Goal: Transaction & Acquisition: Purchase product/service

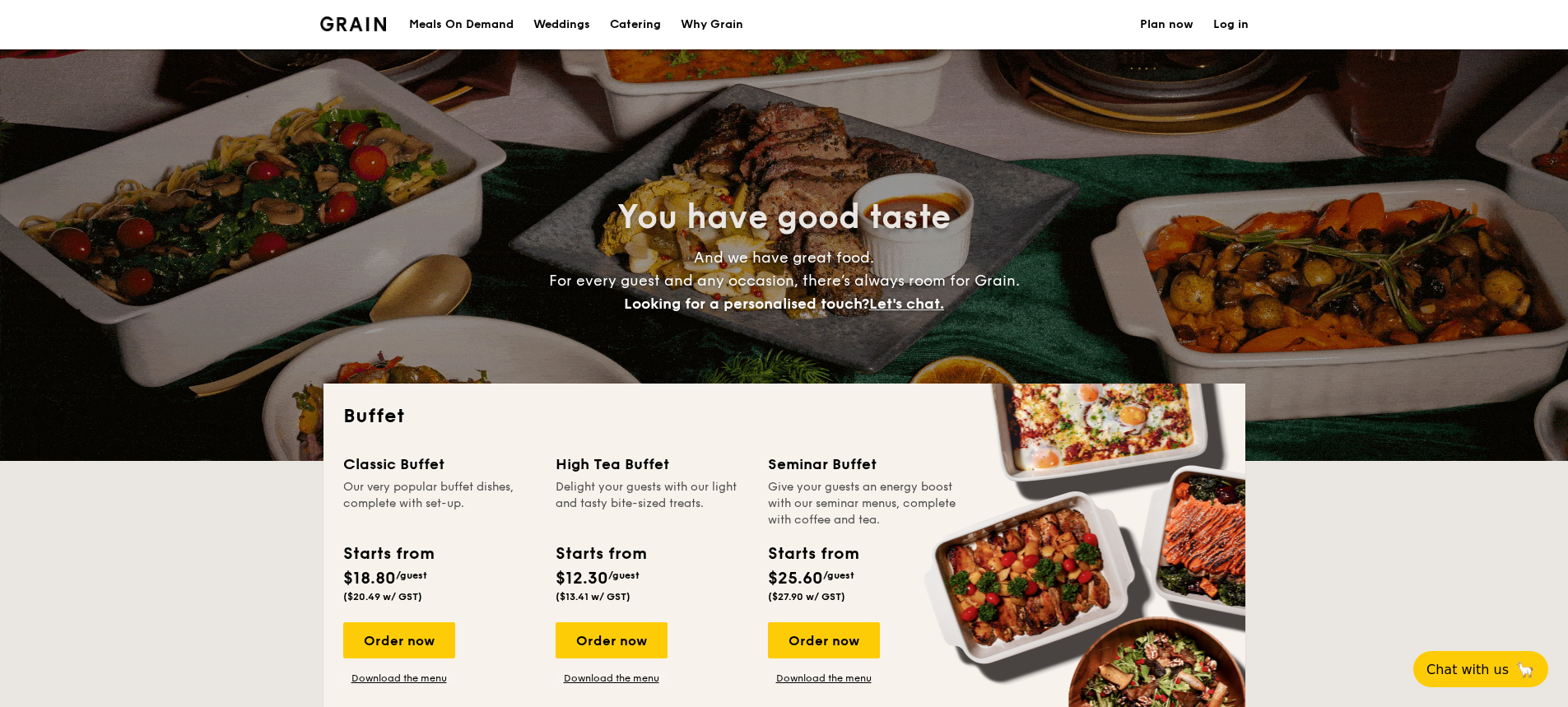
select select
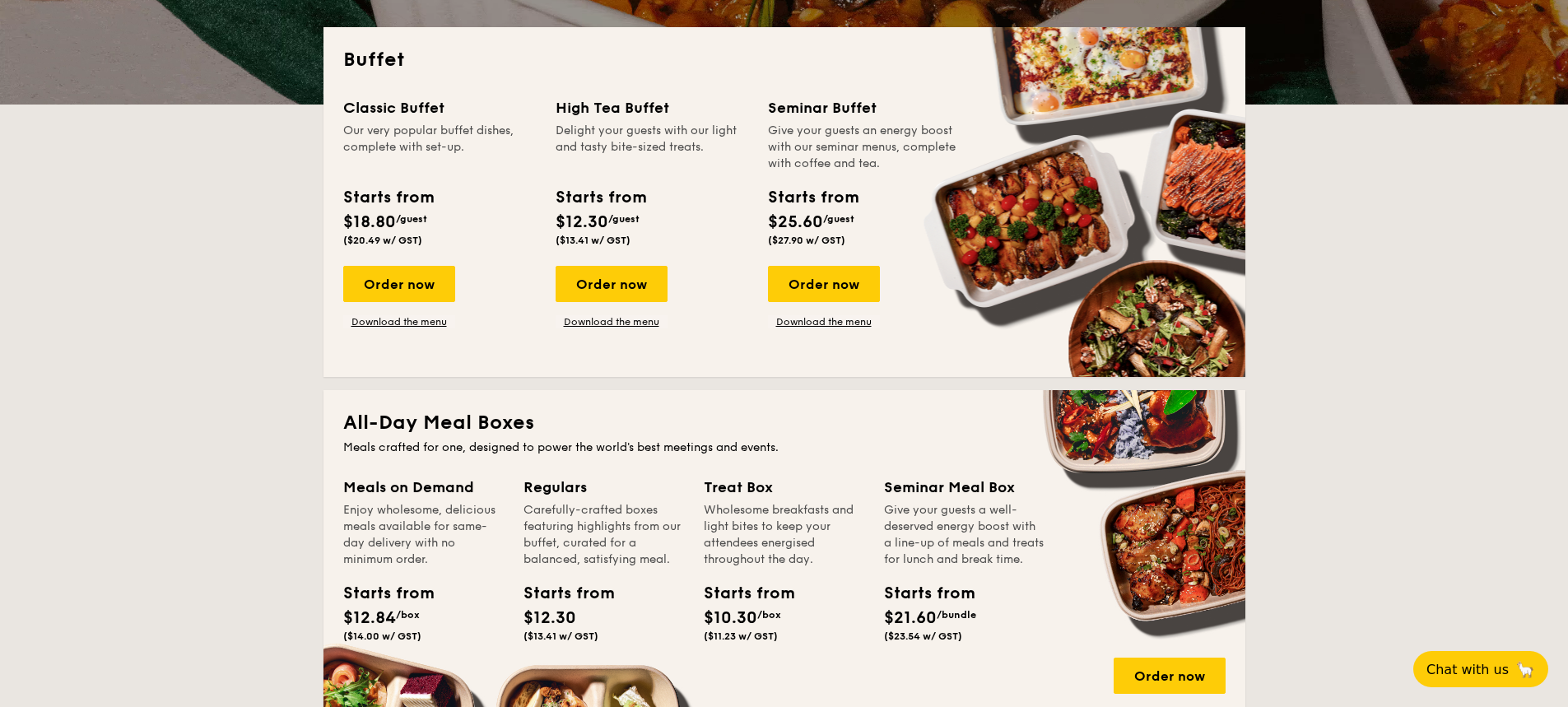
scroll to position [329, 0]
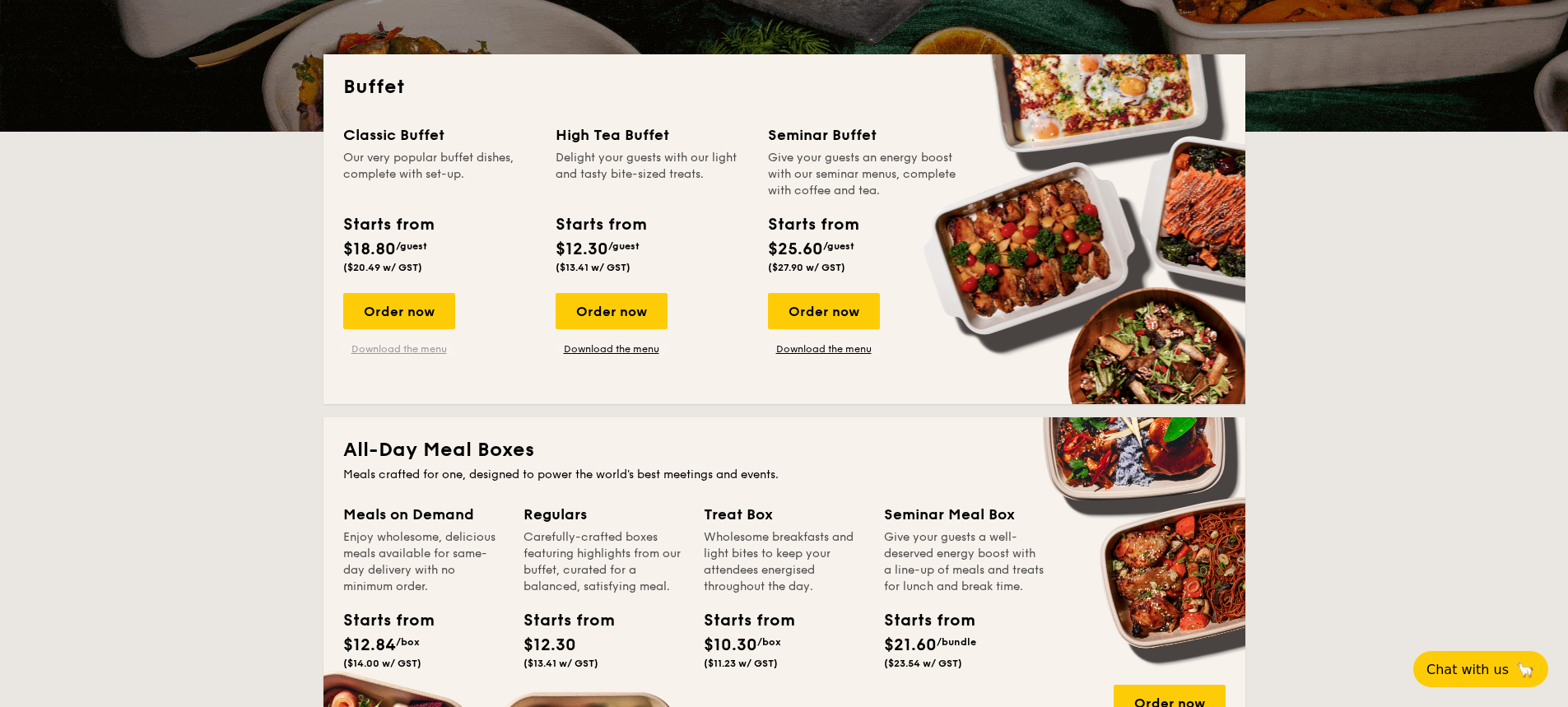
click at [411, 350] on link "Download the menu" at bounding box center [399, 349] width 112 height 14
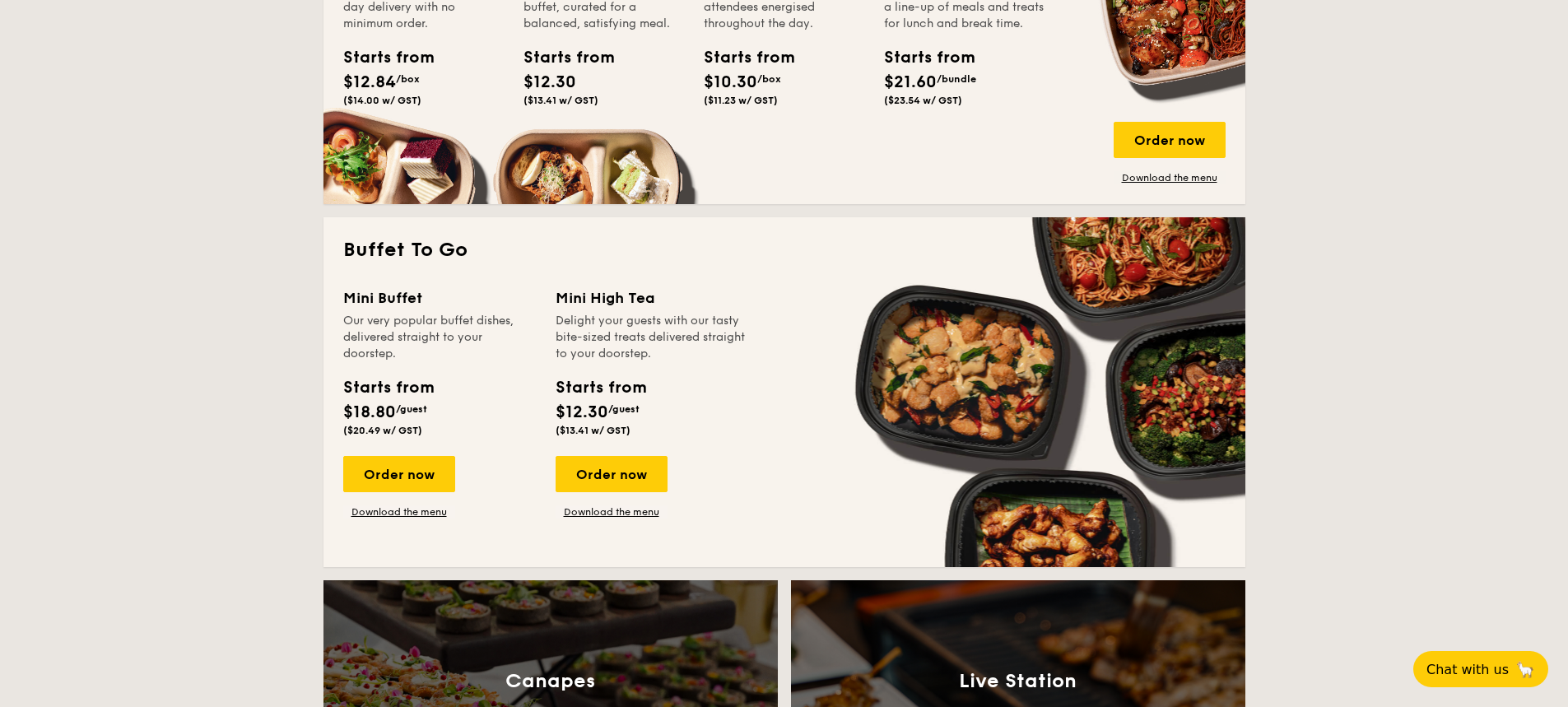
scroll to position [987, 0]
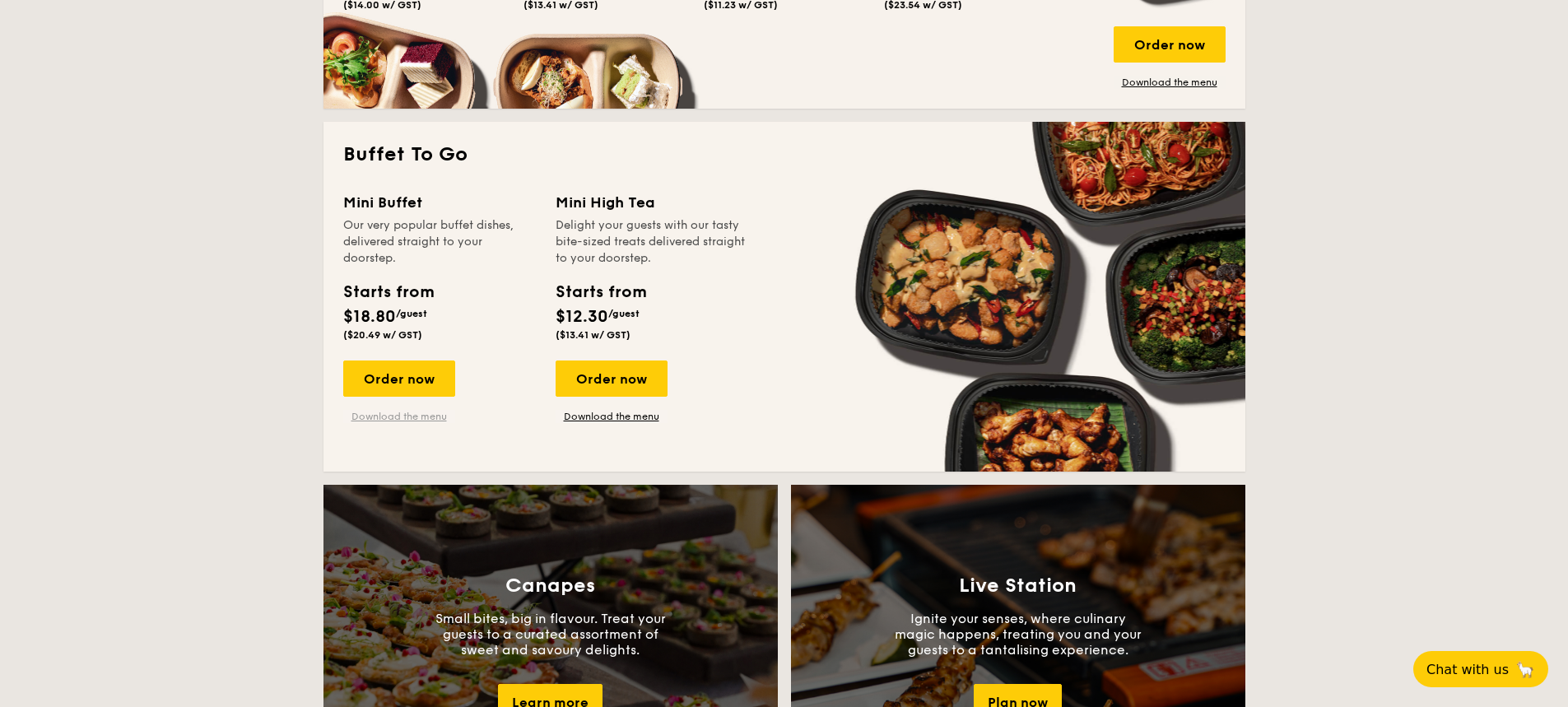
click at [414, 418] on link "Download the menu" at bounding box center [399, 417] width 112 height 14
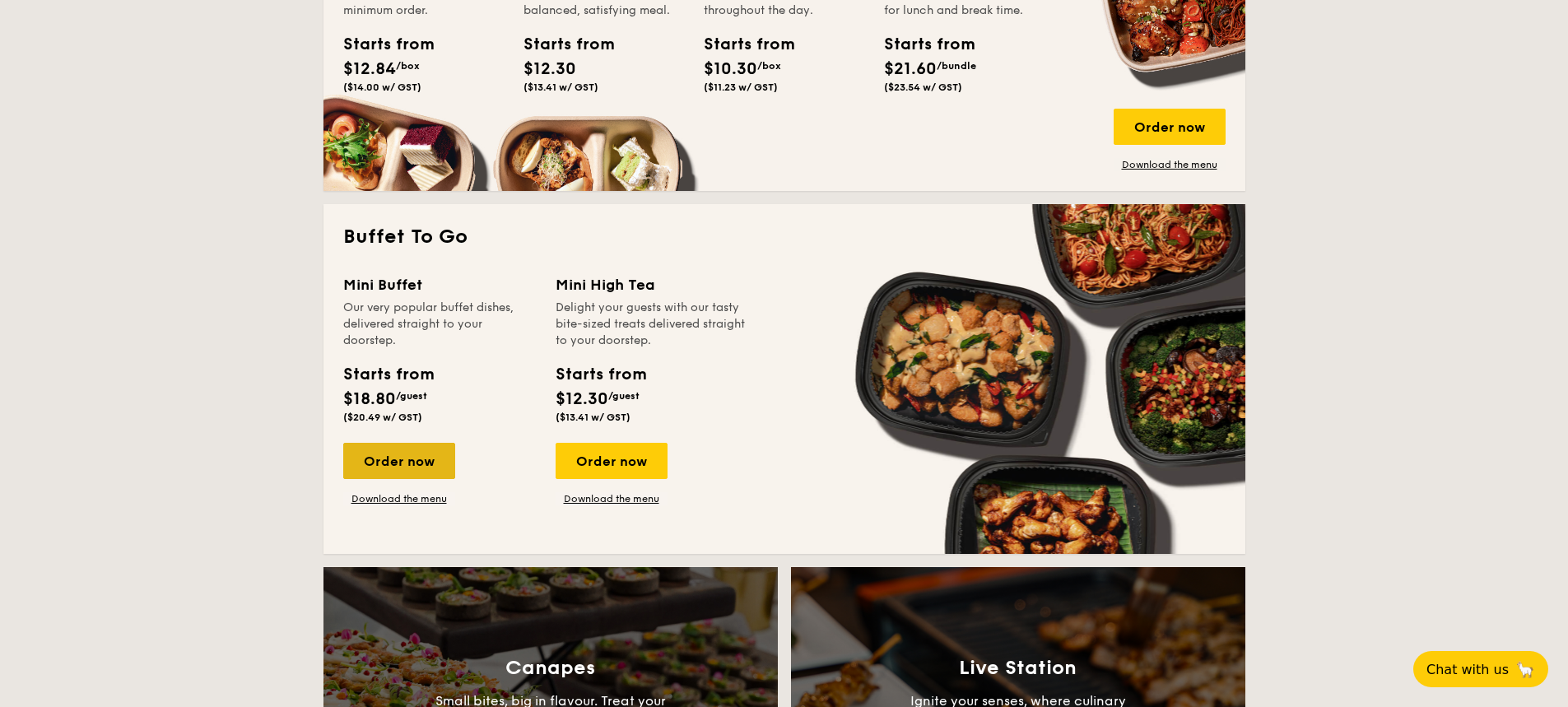
click at [391, 468] on div "Order now" at bounding box center [399, 461] width 112 height 36
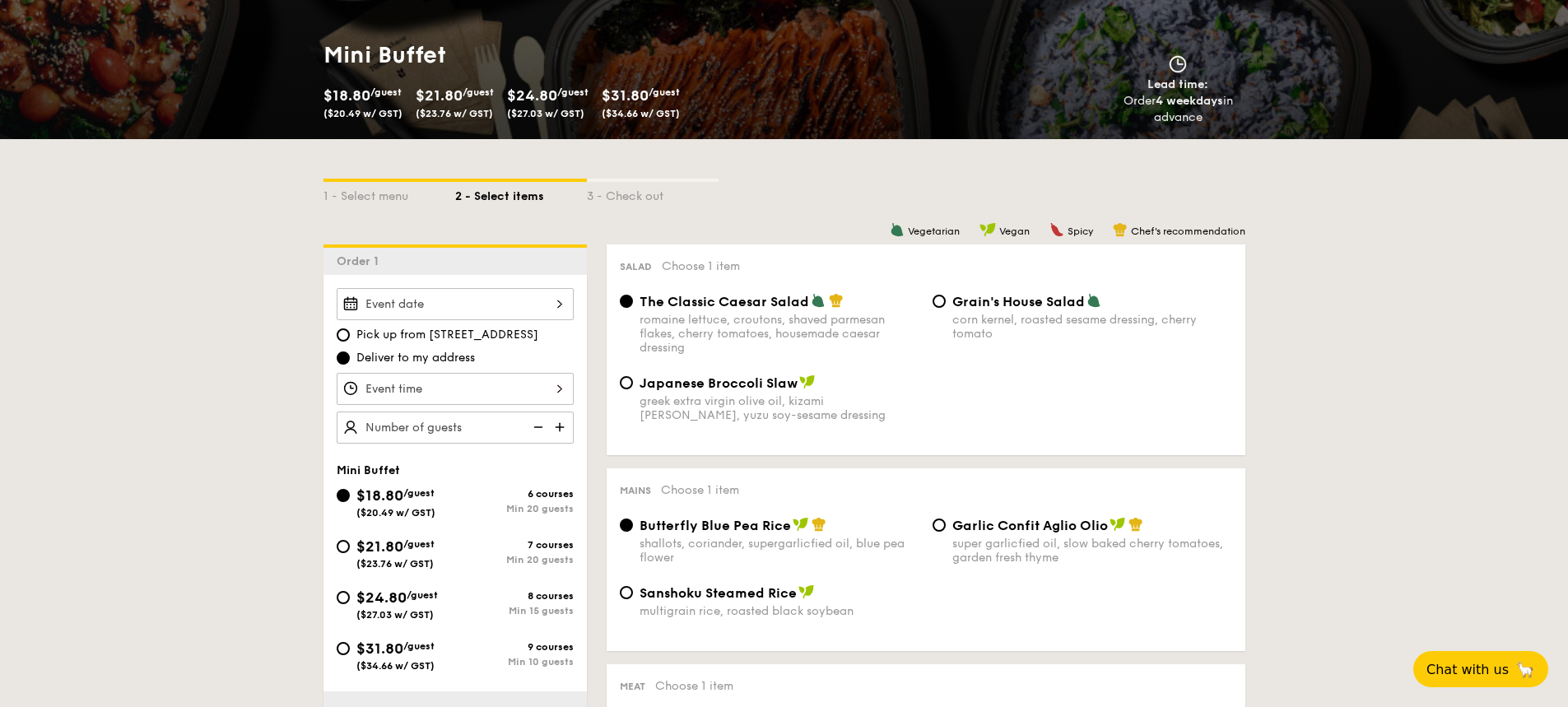
scroll to position [247, 0]
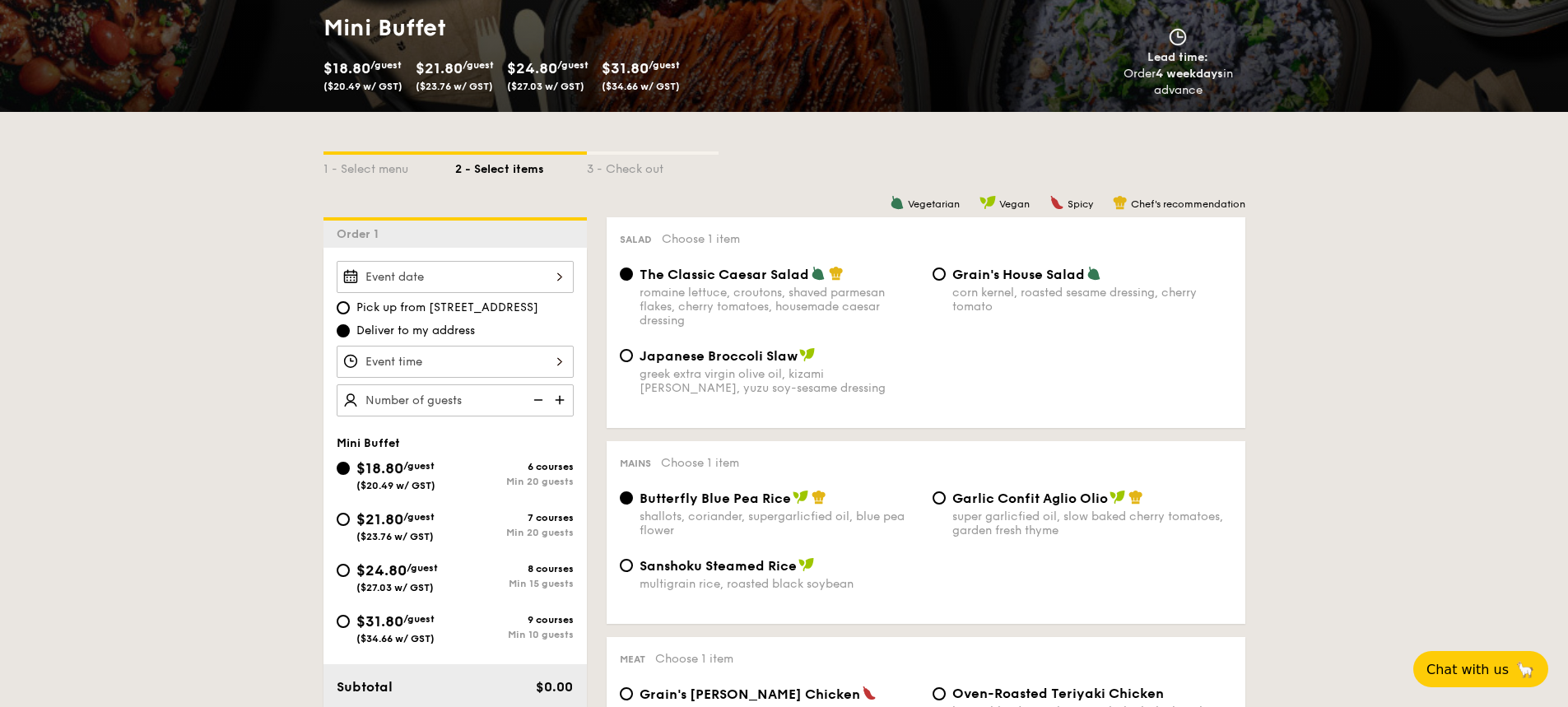
click at [508, 274] on div at bounding box center [454, 277] width 237 height 32
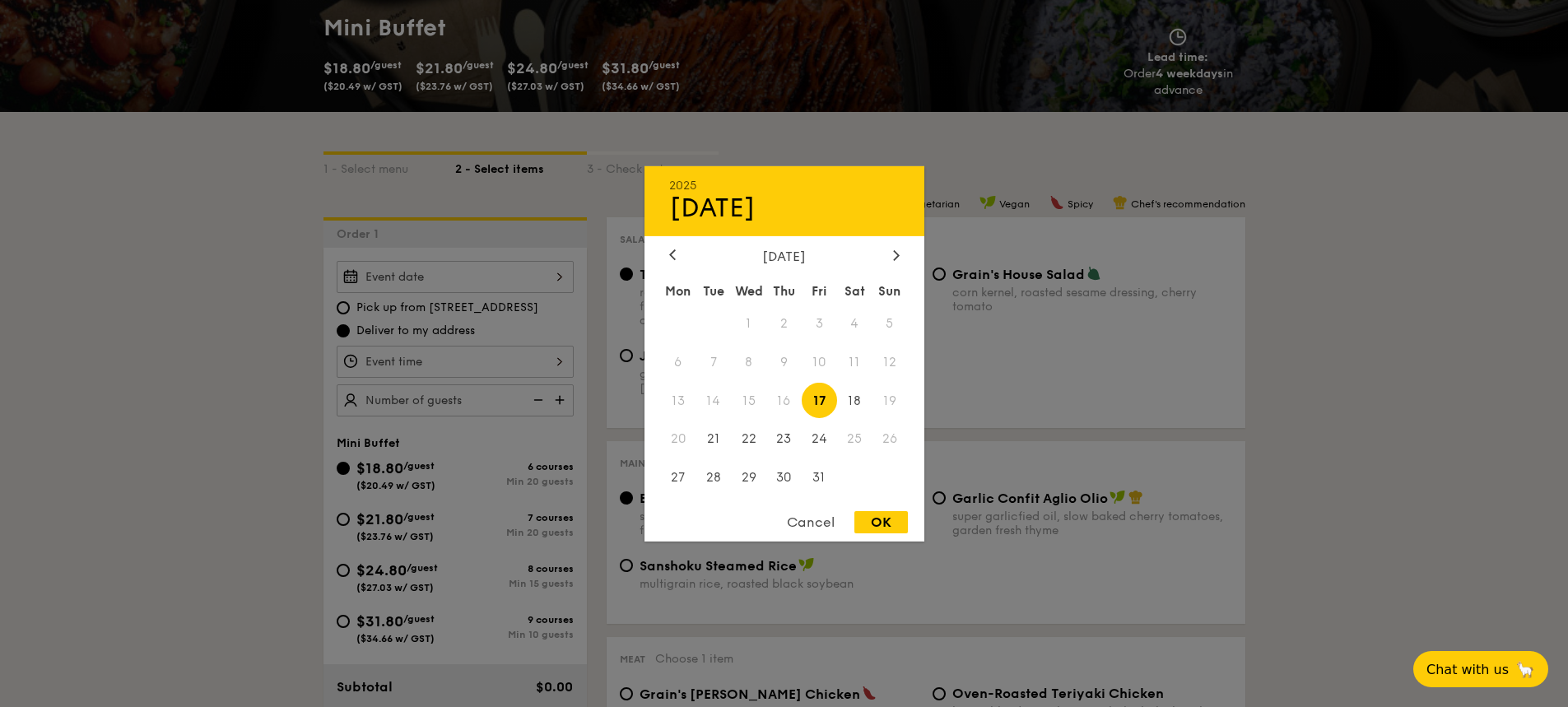
click at [883, 252] on div "[DATE]" at bounding box center [784, 255] width 231 height 15
click at [895, 259] on icon at bounding box center [894, 255] width 5 height 10
click at [740, 436] on span "24" at bounding box center [748, 438] width 35 height 35
click at [749, 438] on span "24" at bounding box center [748, 438] width 35 height 35
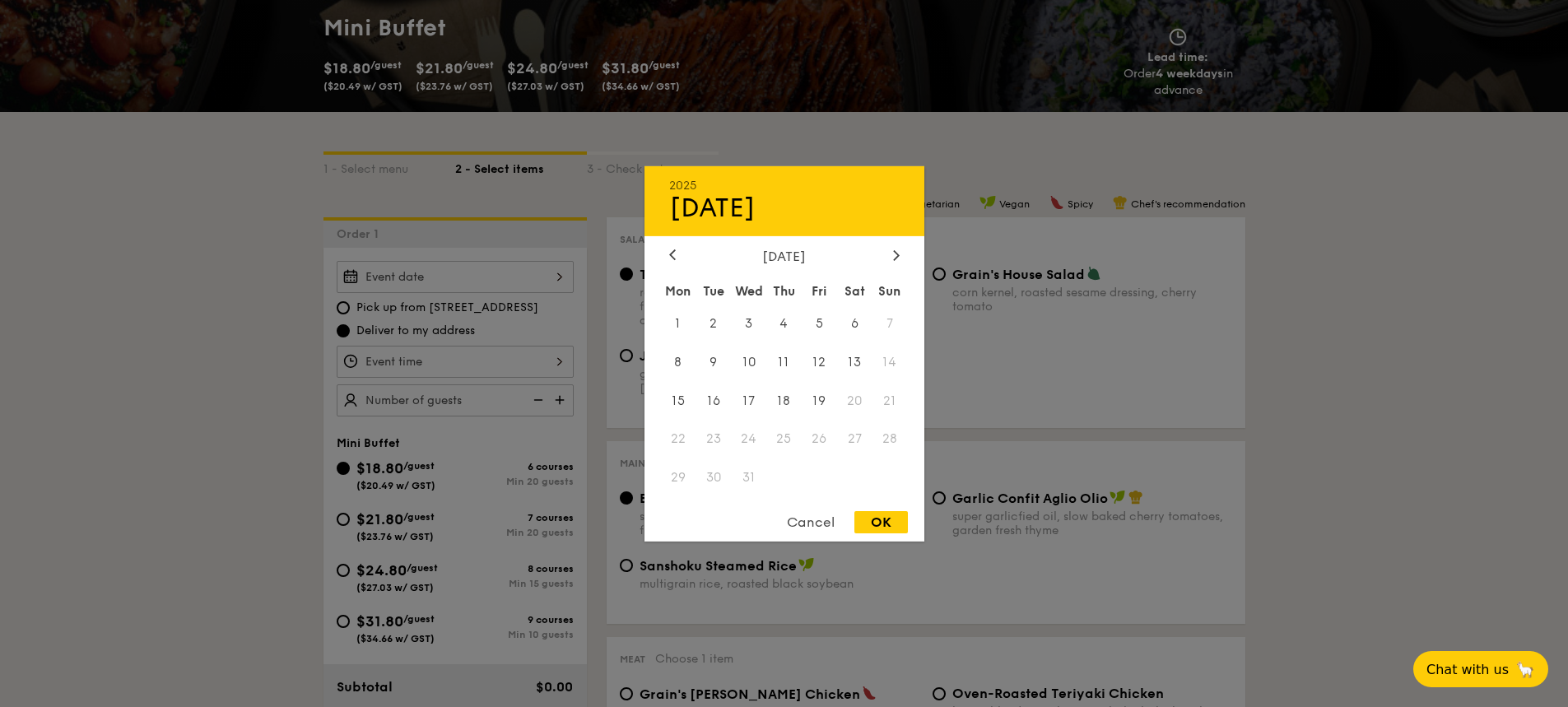
click at [749, 439] on span "24" at bounding box center [748, 438] width 35 height 35
click at [675, 252] on div at bounding box center [673, 255] width 14 height 15
click at [898, 255] on icon at bounding box center [894, 255] width 5 height 10
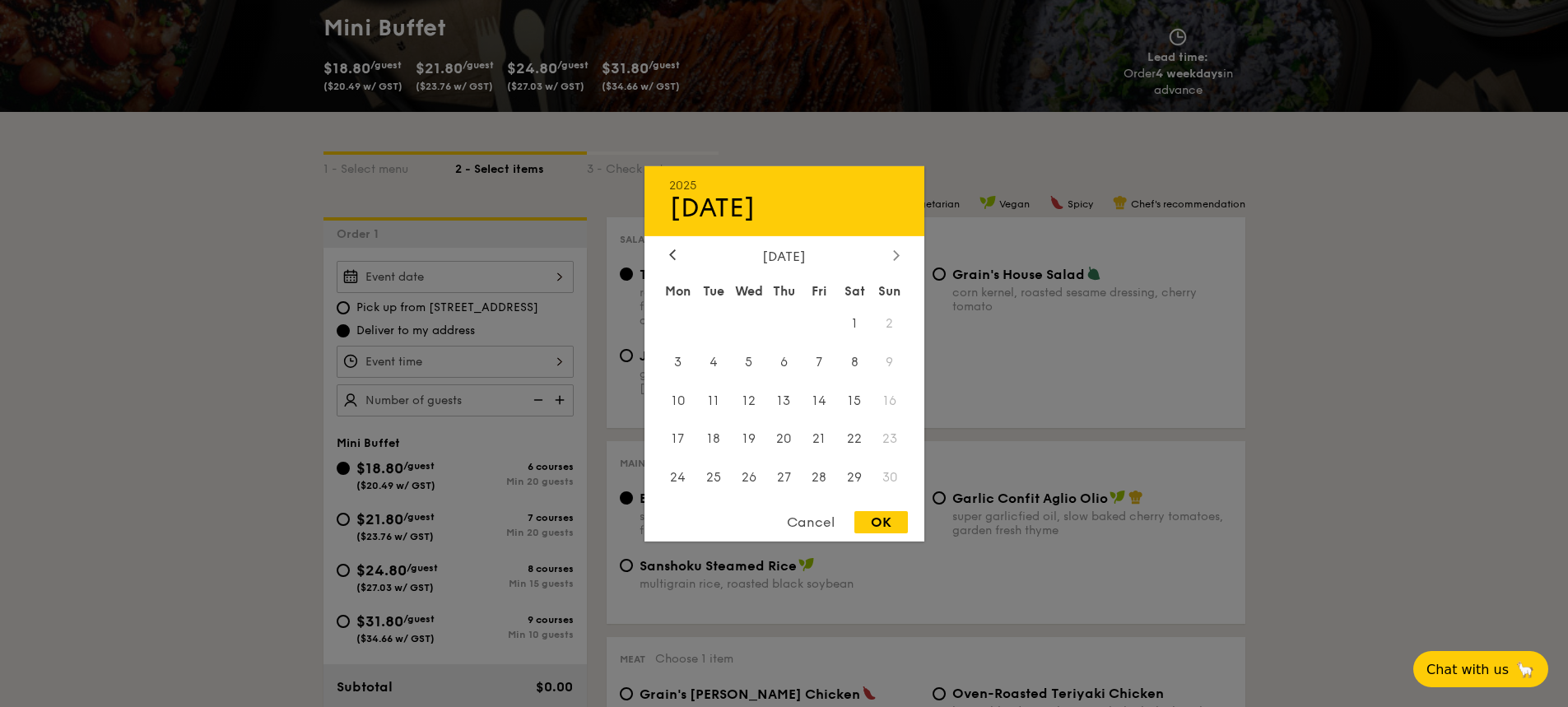
click at [898, 255] on icon at bounding box center [894, 255] width 5 height 10
click at [741, 444] on span "24" at bounding box center [748, 438] width 35 height 35
click at [670, 257] on icon at bounding box center [672, 255] width 6 height 11
click at [895, 254] on icon at bounding box center [895, 255] width 6 height 11
click at [825, 408] on span "19" at bounding box center [819, 399] width 35 height 35
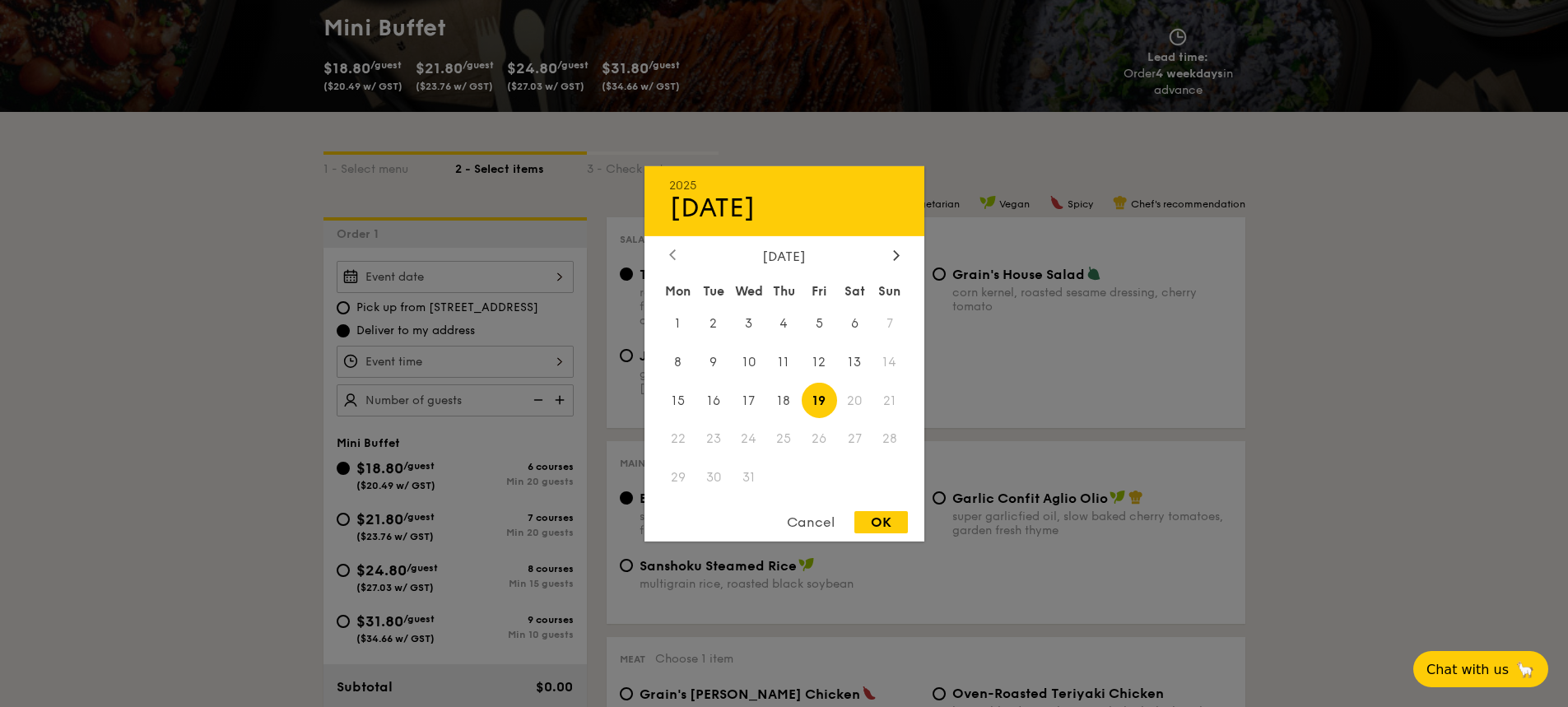
click at [674, 252] on icon at bounding box center [672, 255] width 5 height 10
click at [890, 265] on div "[DATE] Mon Tue Wed Thu Fri Sat Sun 1 2 3 4 5 6 7 8 9 10 11 12 13 14 15 16 17 18…" at bounding box center [784, 373] width 280 height 251
click at [894, 258] on icon at bounding box center [895, 255] width 6 height 11
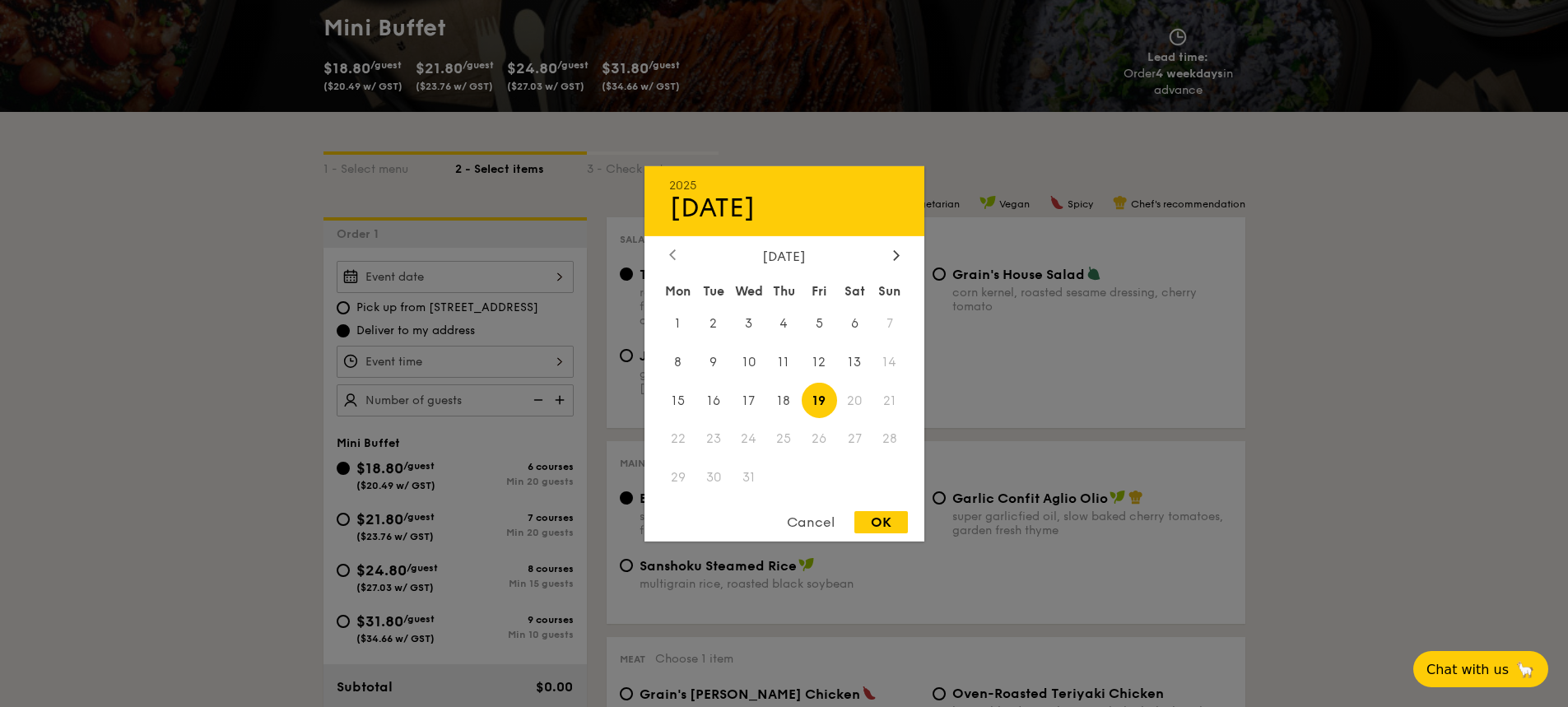
click at [666, 251] on div at bounding box center [673, 255] width 14 height 15
click at [895, 257] on icon at bounding box center [895, 255] width 6 height 11
click at [673, 250] on icon at bounding box center [672, 255] width 6 height 11
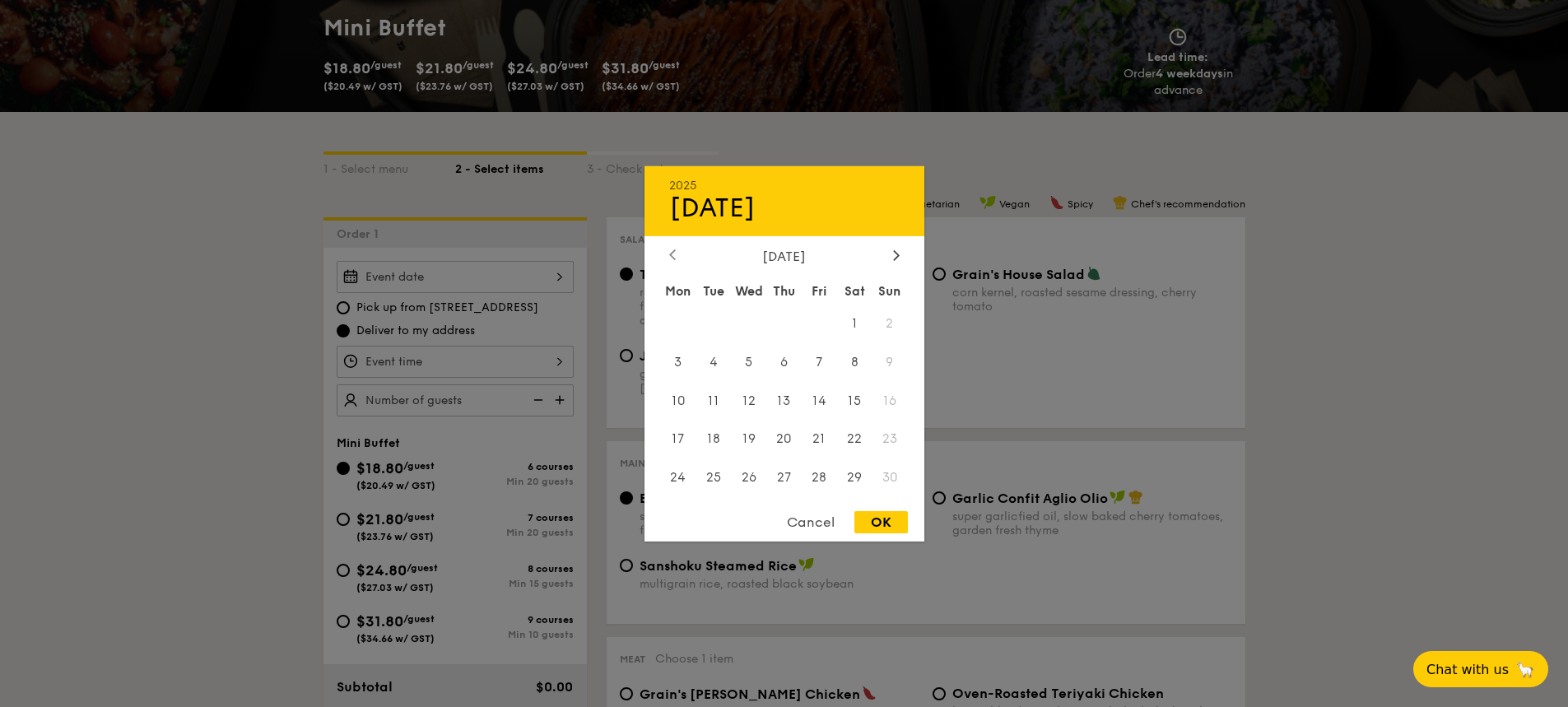
click at [673, 250] on icon at bounding box center [672, 255] width 6 height 11
click at [1255, 64] on div at bounding box center [784, 354] width 1568 height 707
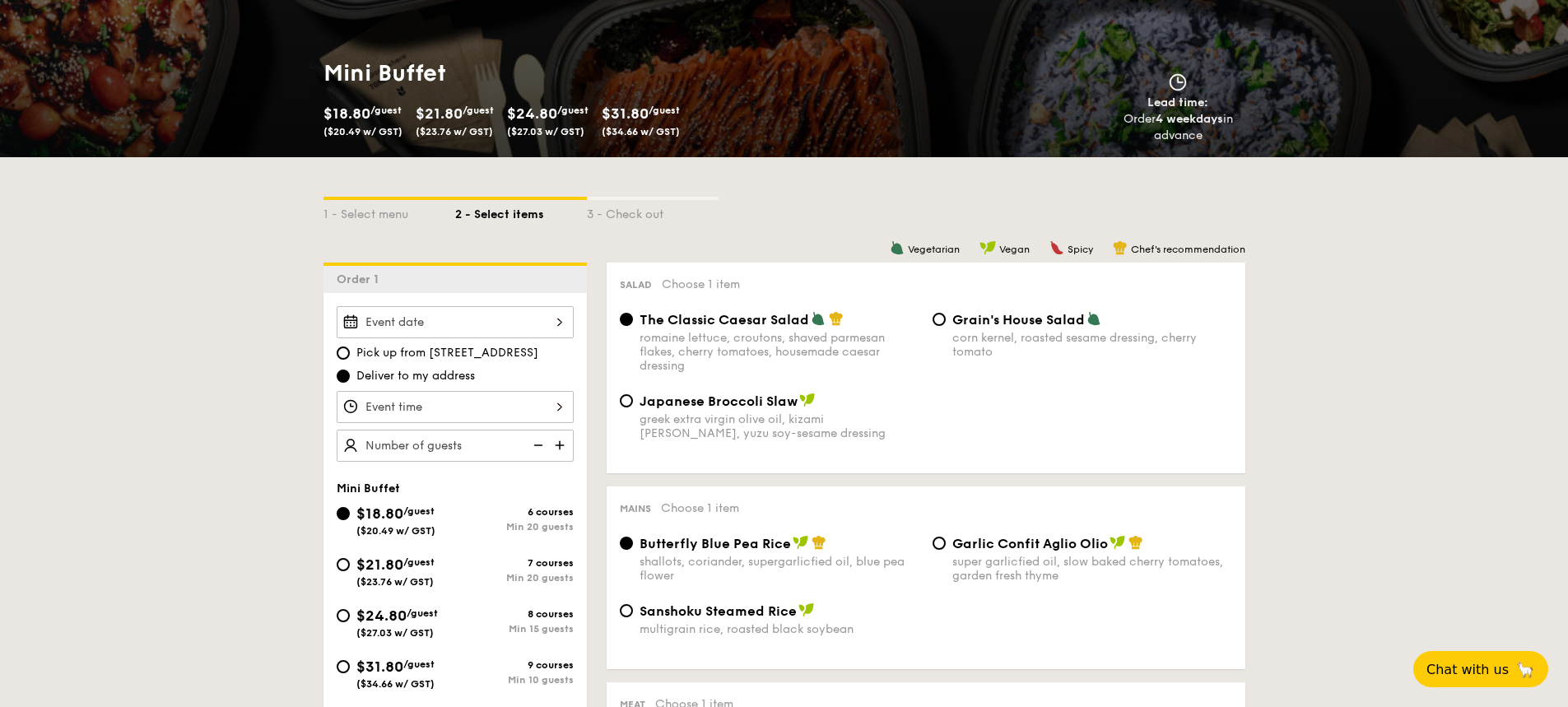
scroll to position [165, 0]
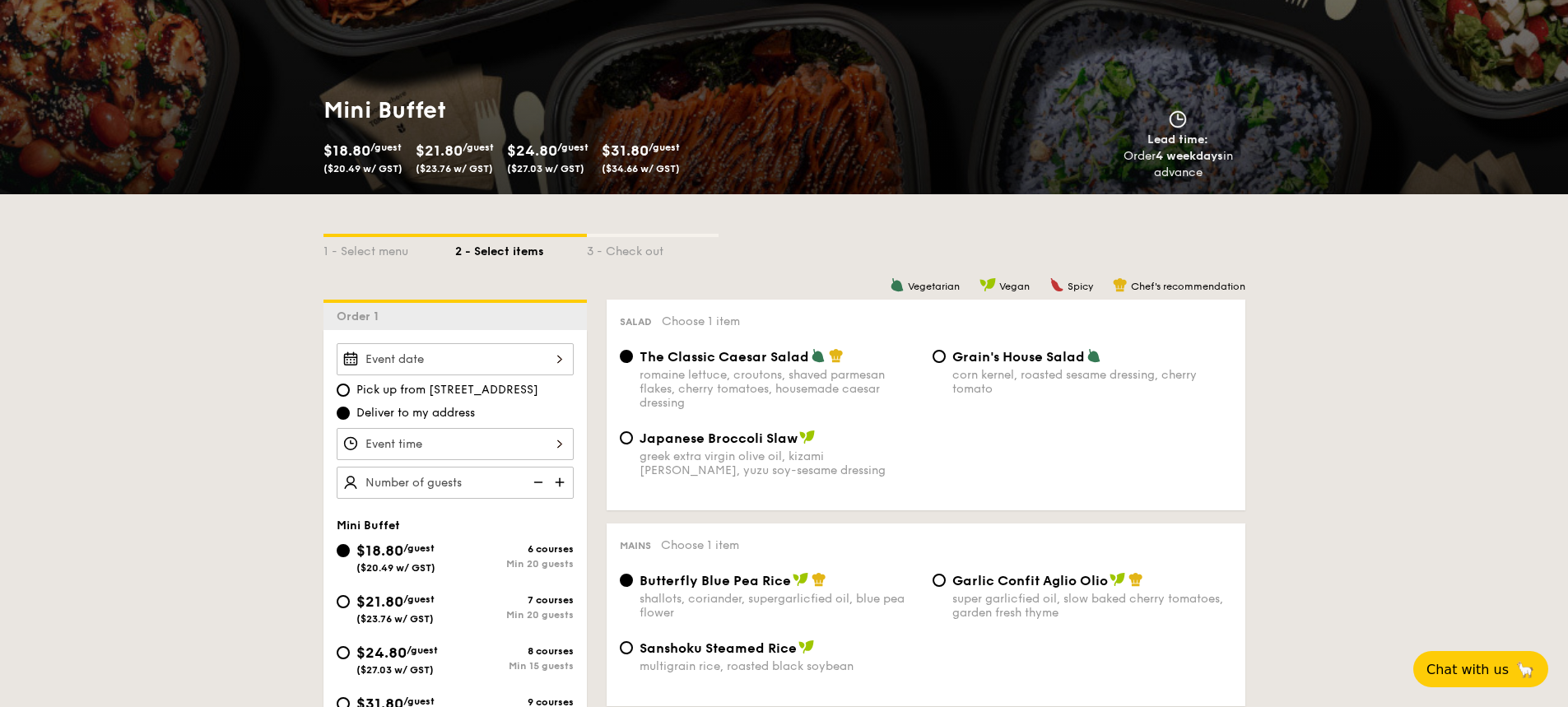
click at [544, 367] on div at bounding box center [454, 360] width 237 height 32
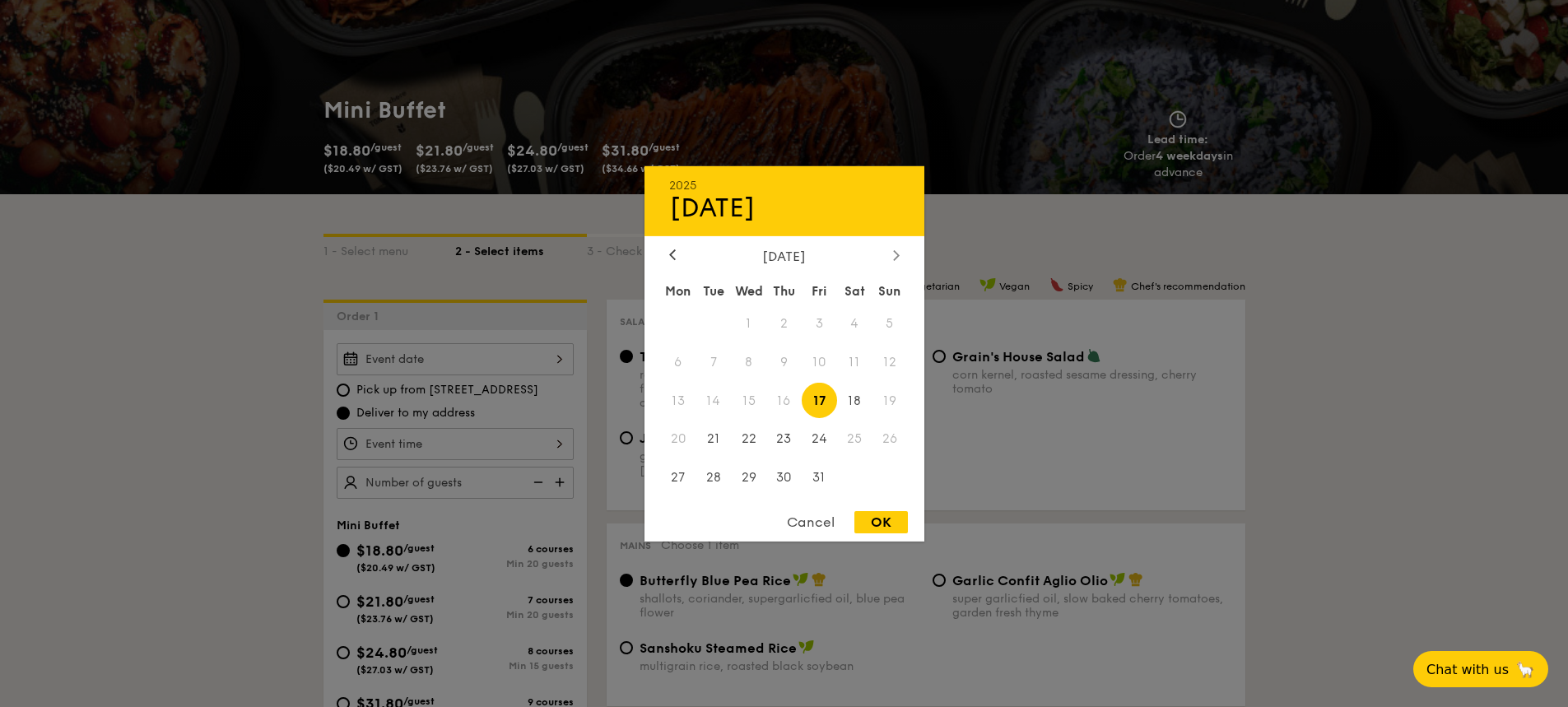
click at [900, 259] on div at bounding box center [896, 255] width 14 height 15
click at [822, 407] on span "19" at bounding box center [819, 399] width 35 height 35
click at [893, 521] on div "OK" at bounding box center [881, 522] width 53 height 23
type input "[DATE]"
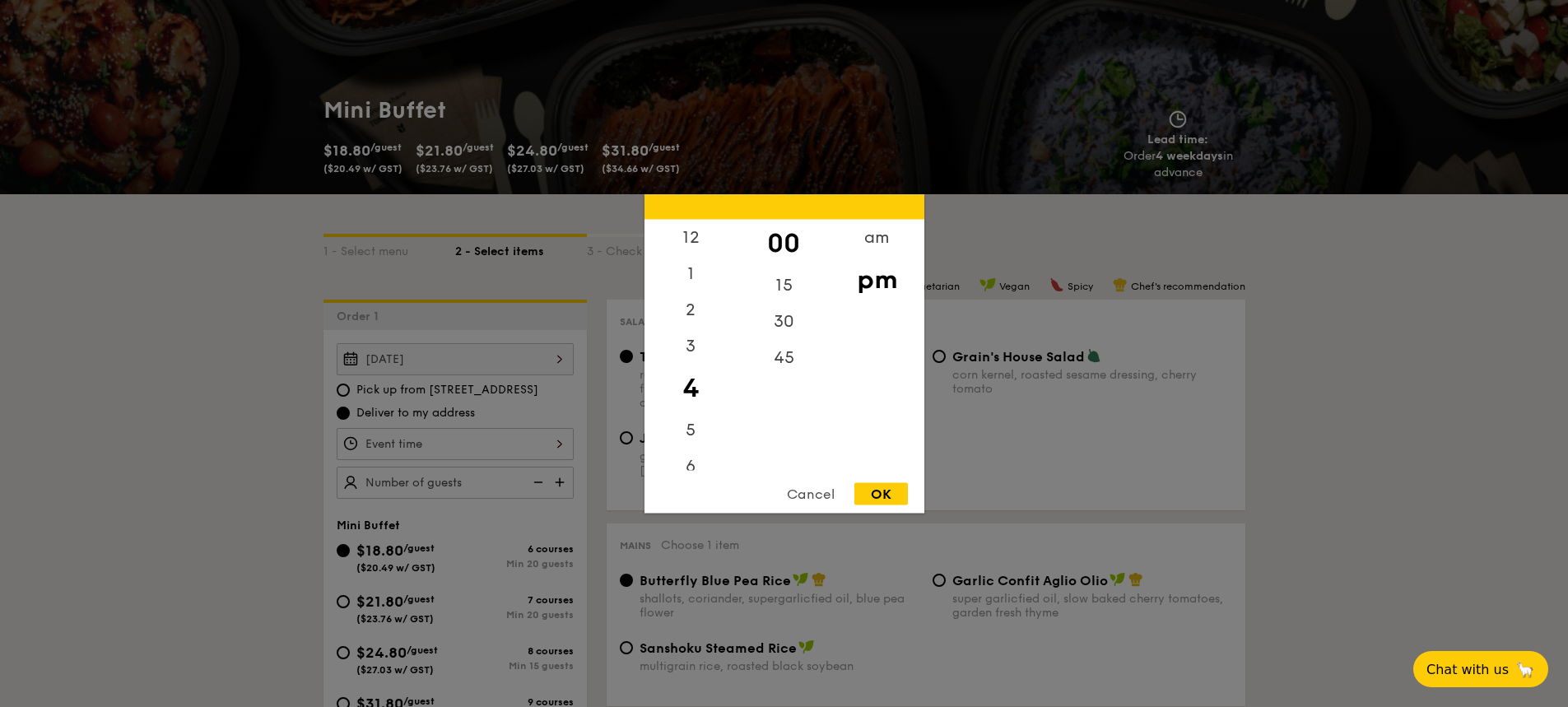
click at [401, 449] on div "12 1 2 3 4 5 6 7 8 9 10 11 00 15 30 45 am pm Cancel OK" at bounding box center [454, 445] width 237 height 32
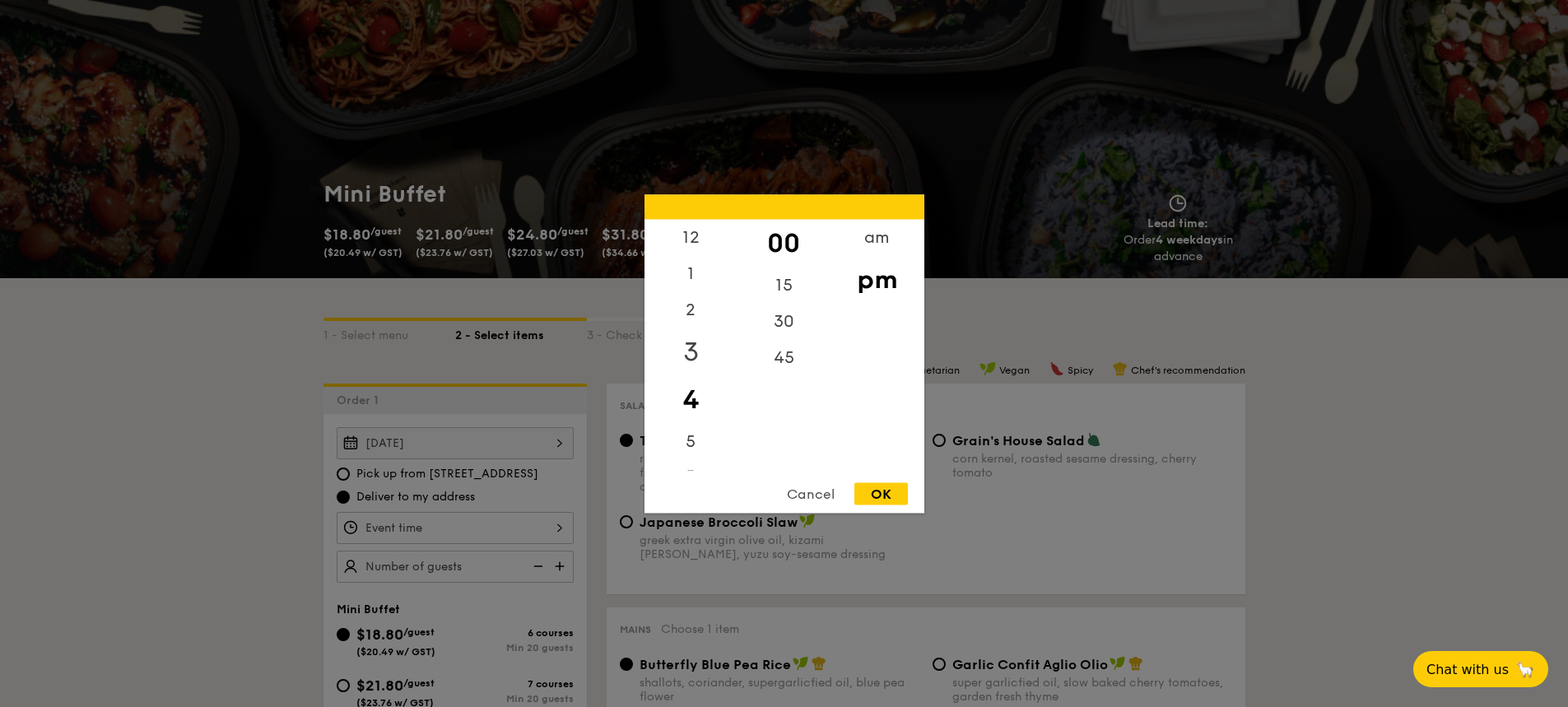
scroll to position [0, 0]
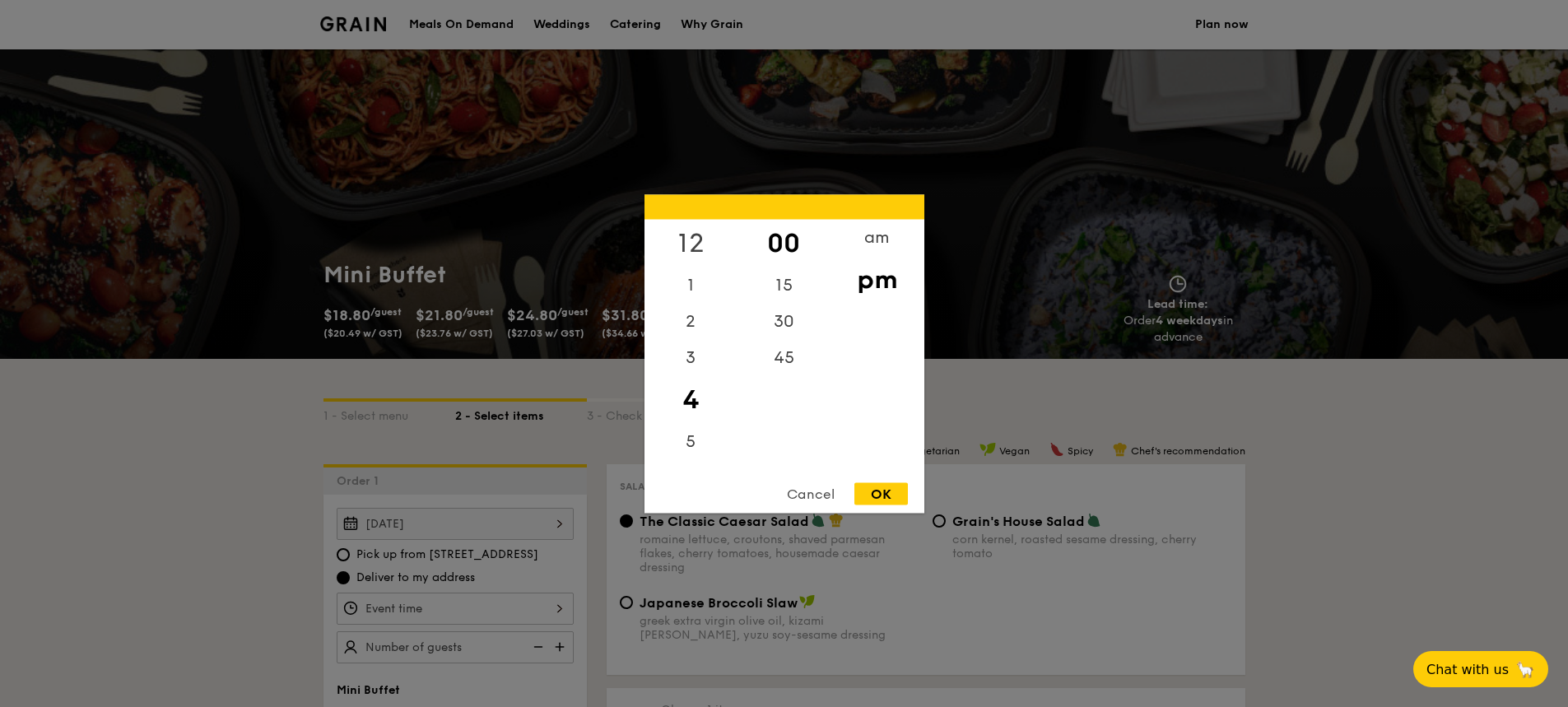
click at [695, 242] on div "12" at bounding box center [691, 243] width 93 height 48
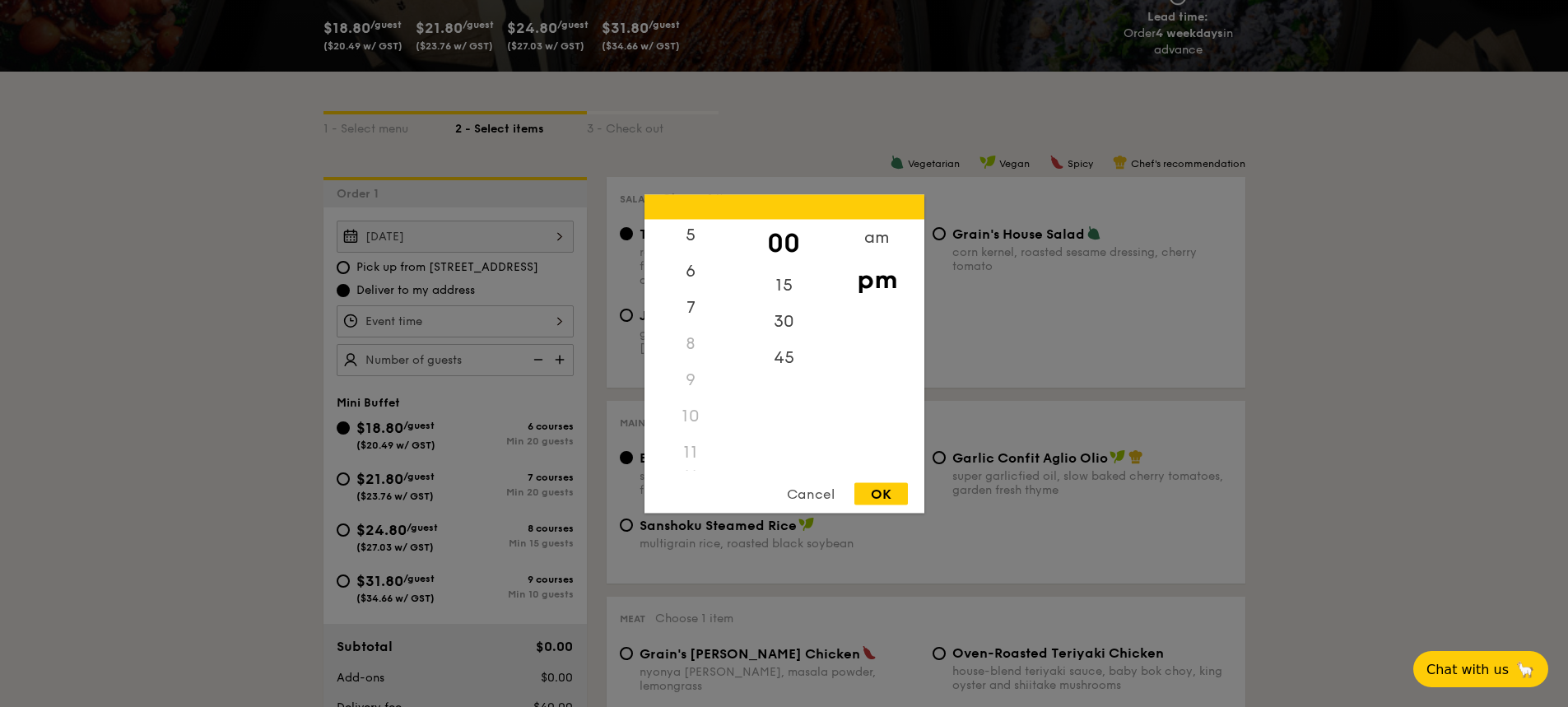
scroll to position [329, 0]
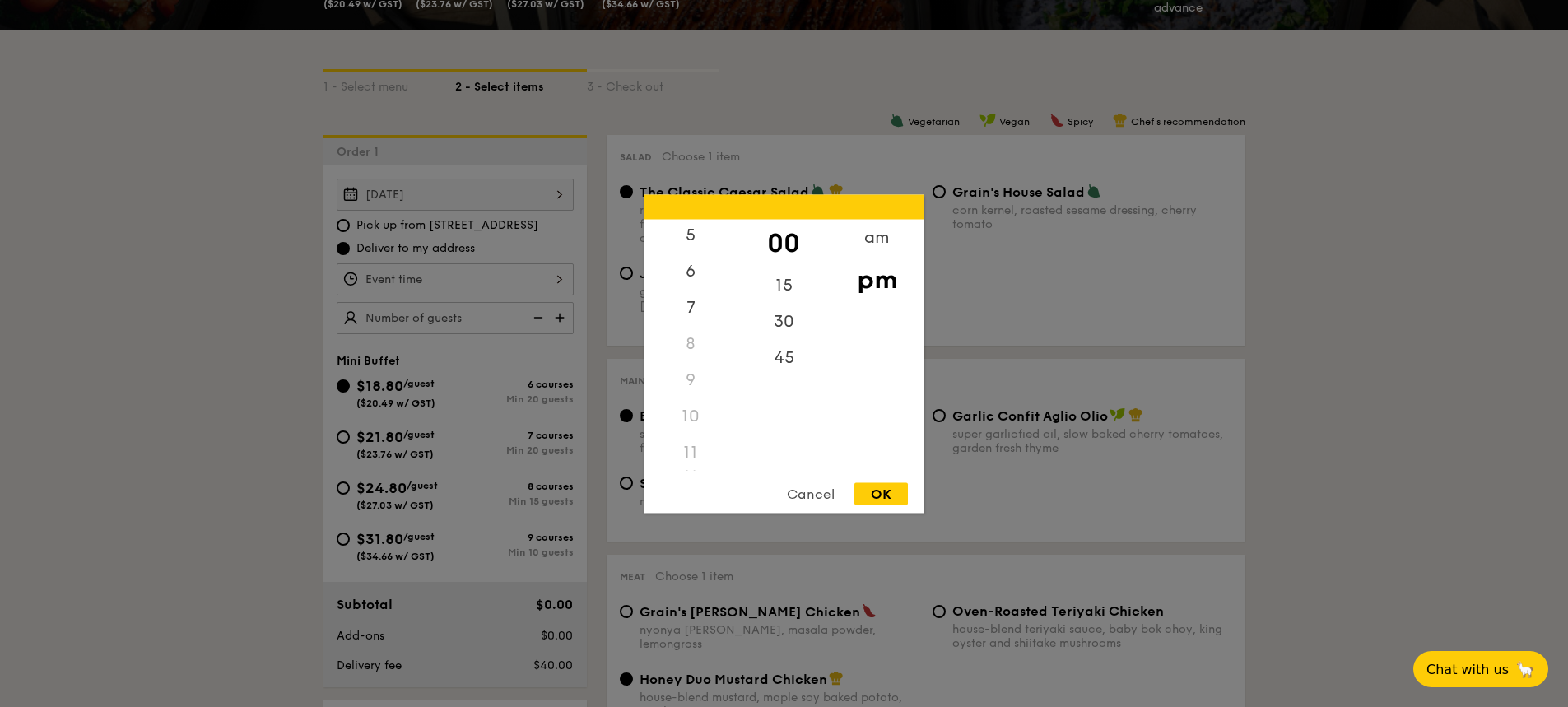
click at [689, 448] on div "11" at bounding box center [691, 452] width 93 height 36
click at [864, 241] on div "am" at bounding box center [876, 243] width 93 height 48
click at [688, 457] on div "11" at bounding box center [691, 457] width 93 height 48
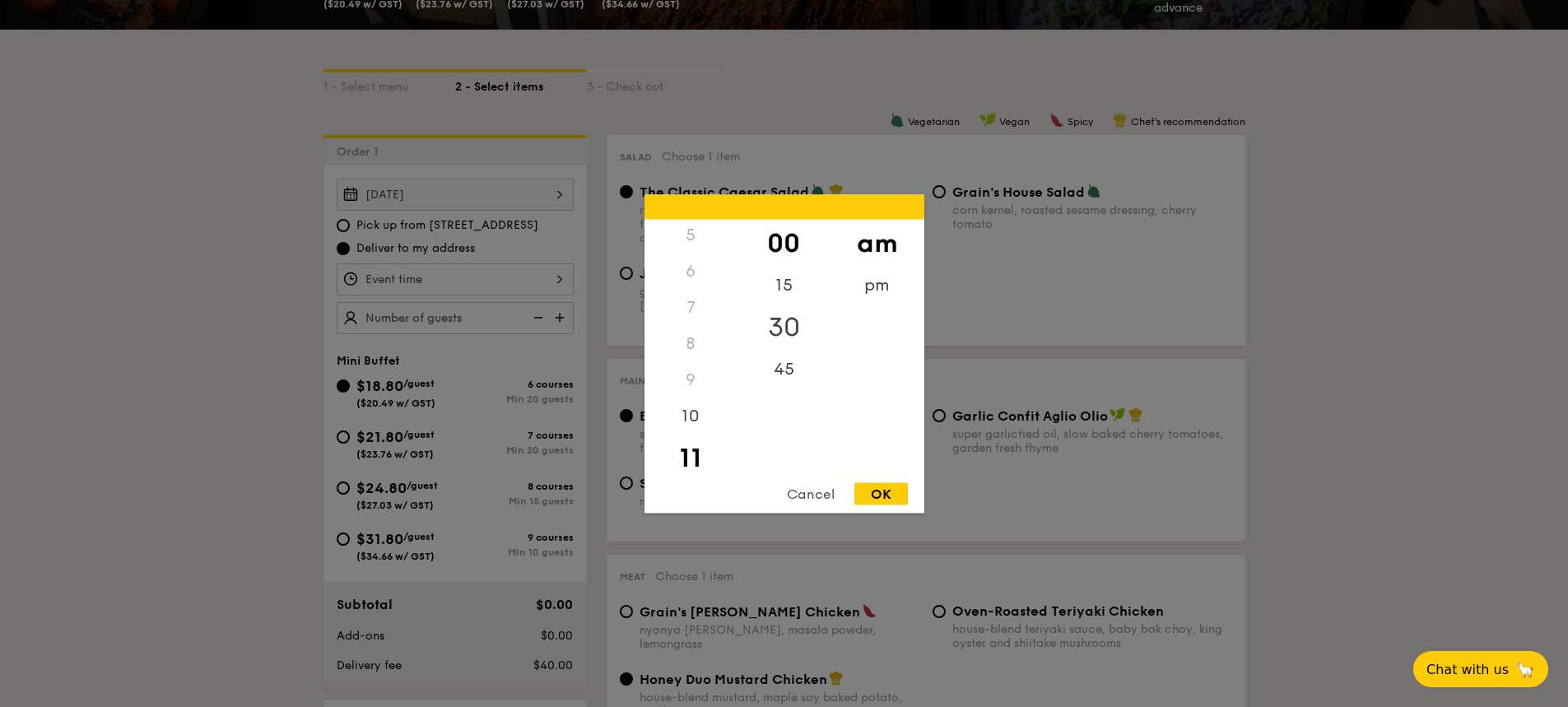
click at [783, 327] on div "30" at bounding box center [784, 326] width 93 height 48
click at [783, 355] on div "45" at bounding box center [784, 363] width 93 height 48
click at [885, 485] on div "OK" at bounding box center [881, 493] width 53 height 23
type input "11:45AM"
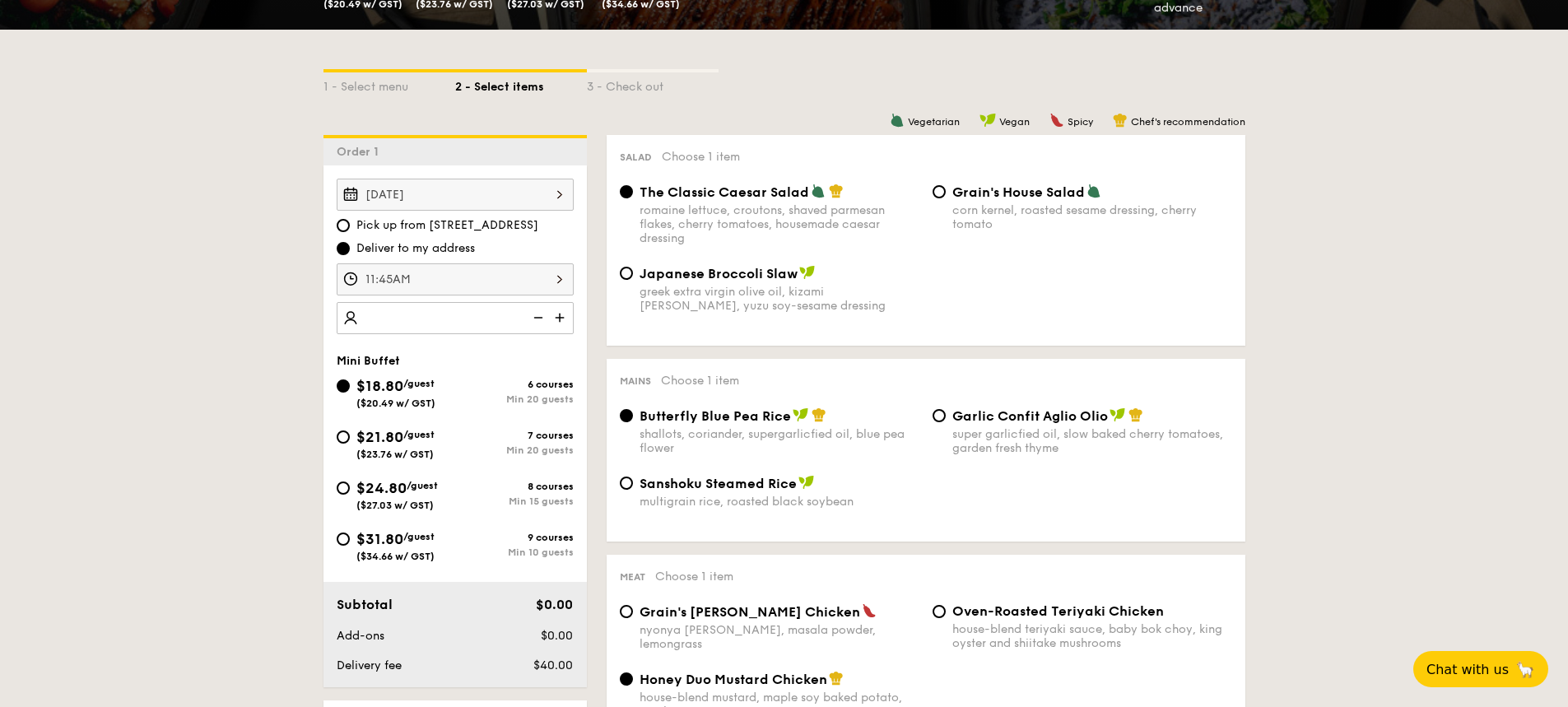
click at [563, 318] on img at bounding box center [561, 317] width 24 height 32
click at [543, 317] on img at bounding box center [536, 317] width 24 height 32
click at [537, 312] on img at bounding box center [536, 317] width 24 height 32
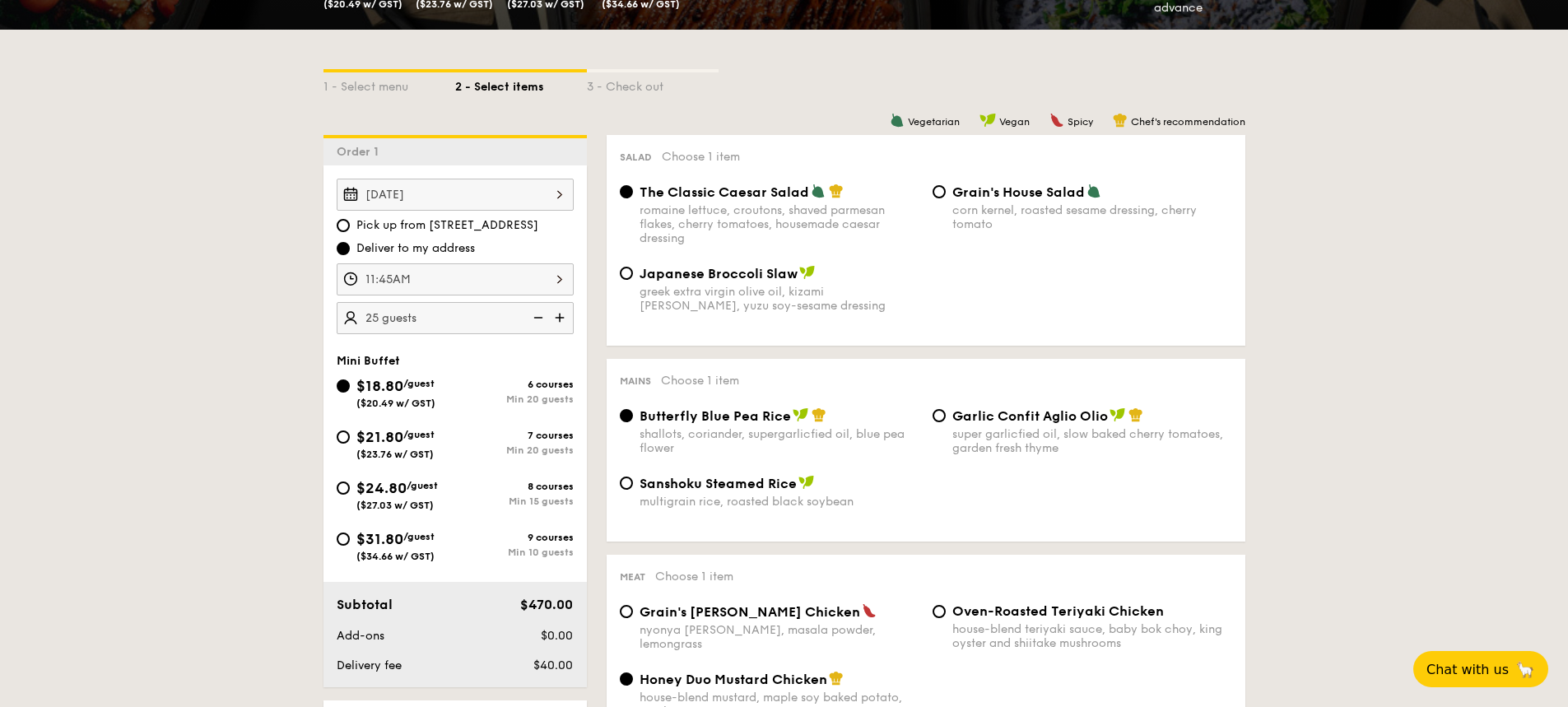
type input "20 guests"
click at [942, 411] on input "Garlic Confit Aglio Olio super garlicfied oil, slow baked cherry tomatoes, gard…" at bounding box center [939, 416] width 14 height 14
radio input "true"
click at [940, 188] on input "Grain's House Salad corn kernel, roasted sesame dressing, cherry tomato" at bounding box center [939, 191] width 14 height 14
radio input "true"
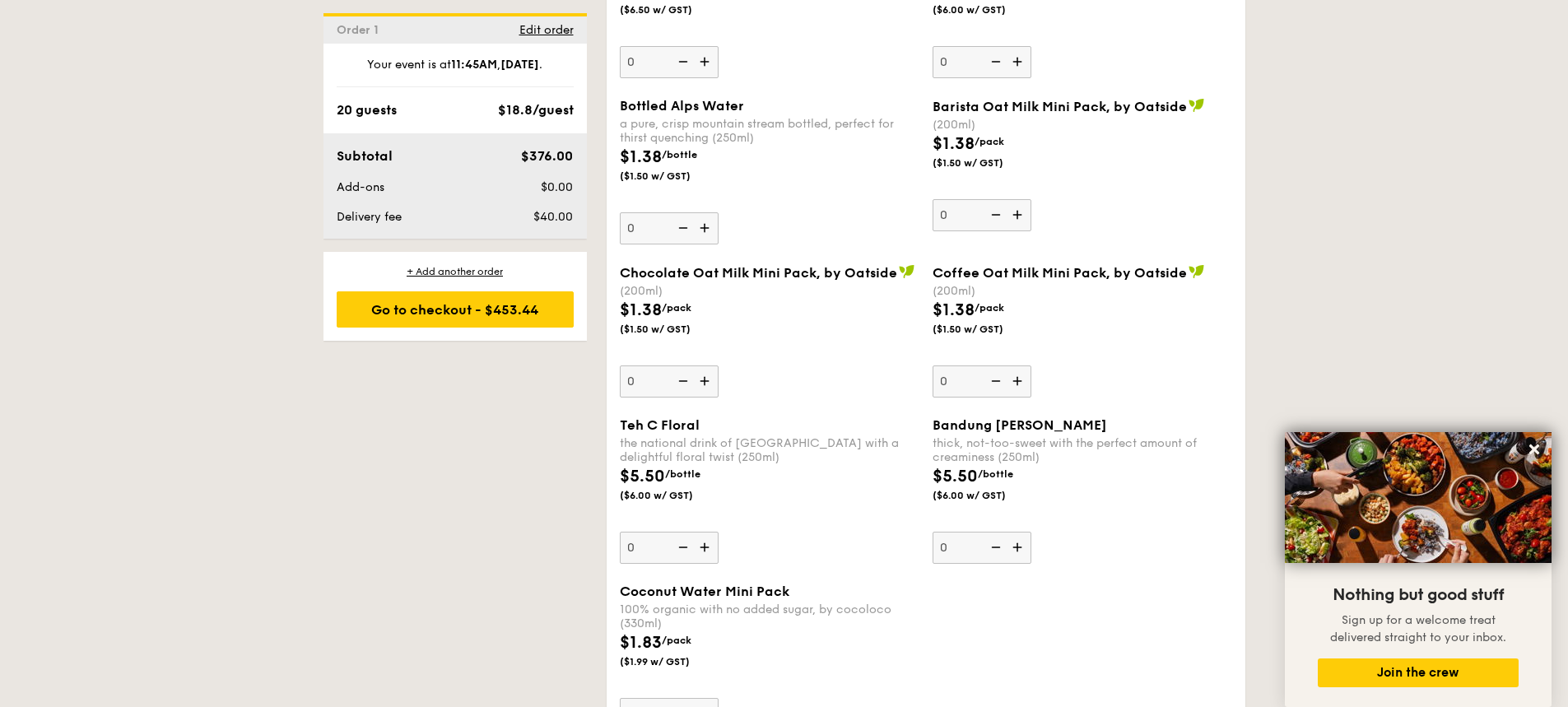
scroll to position [2881, 0]
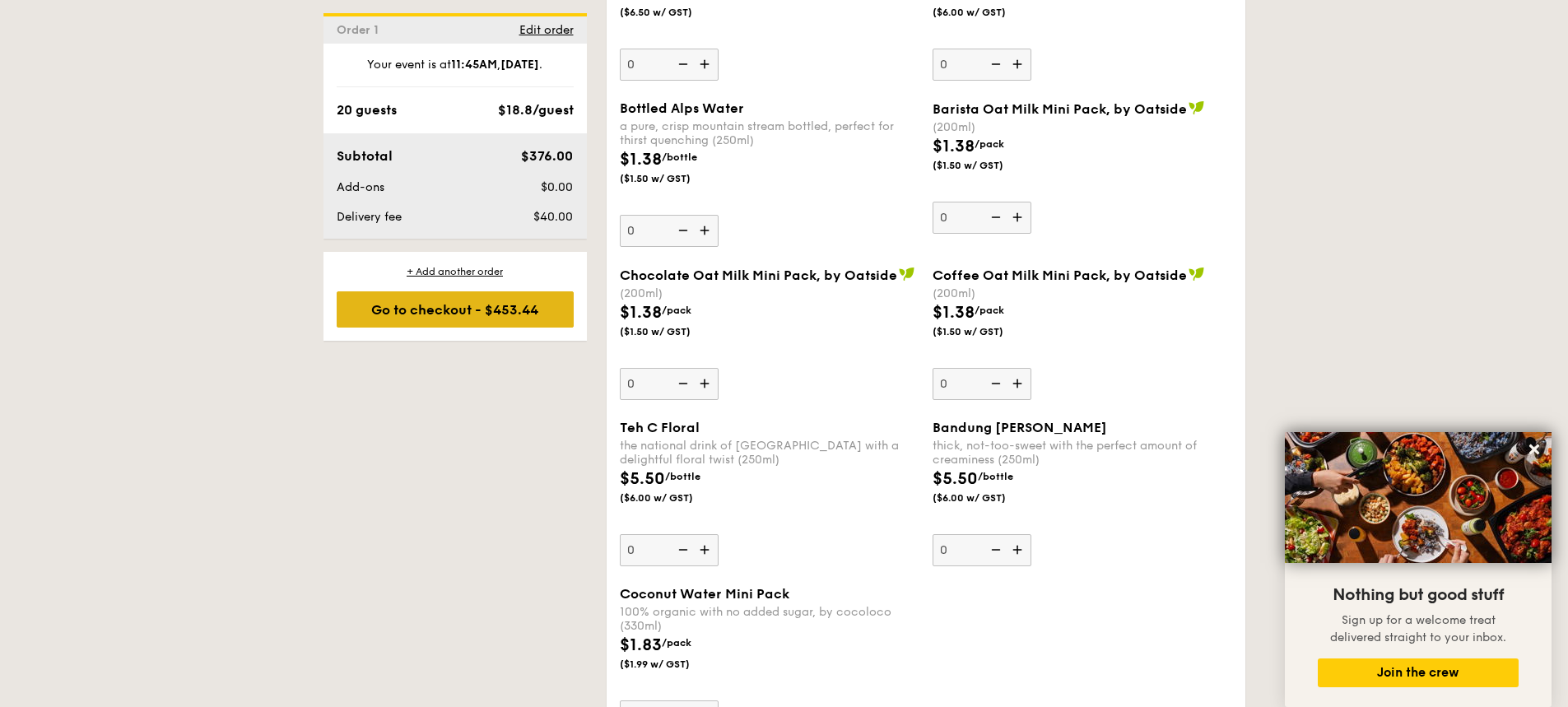
click at [511, 323] on div "Go to checkout - $453.44" at bounding box center [454, 309] width 237 height 36
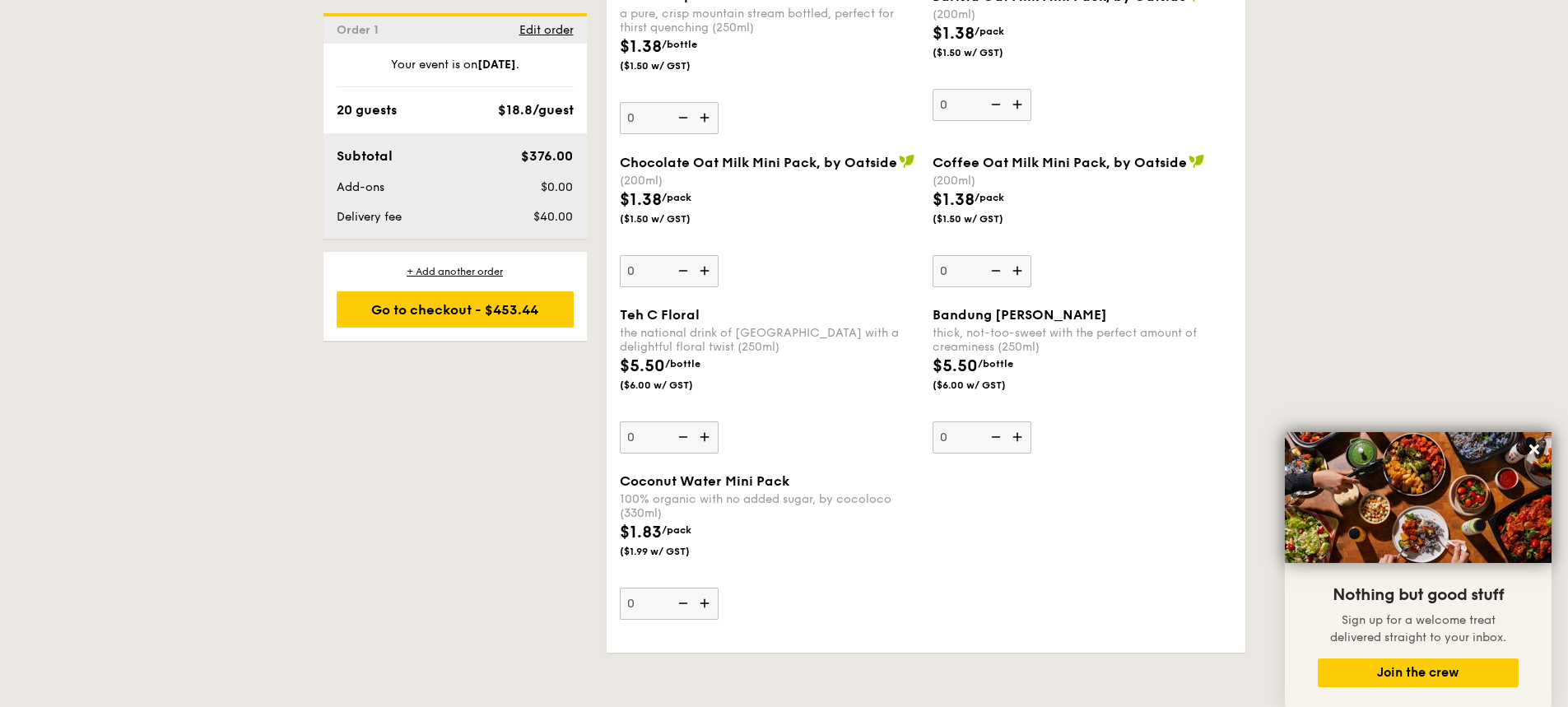
scroll to position [3227, 0]
